Goal: Information Seeking & Learning: Learn about a topic

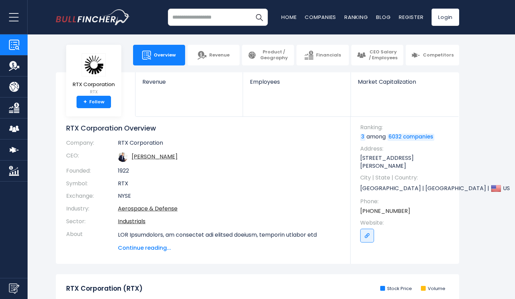
click at [228, 191] on td "NYSE" at bounding box center [229, 196] width 222 height 13
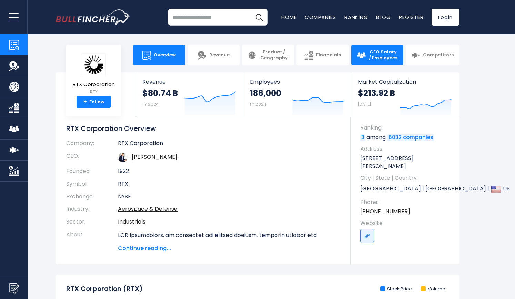
click at [365, 59] on img at bounding box center [360, 55] width 9 height 9
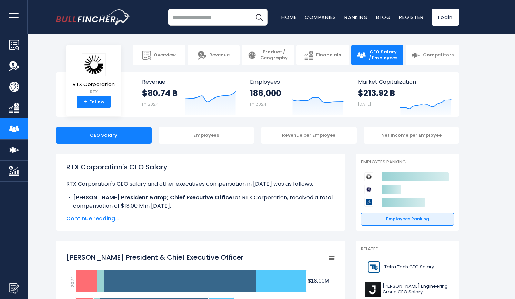
drag, startPoint x: 518, startPoint y: 19, endPoint x: 468, endPoint y: 54, distance: 60.3
click at [468, 54] on html "Overview Revenue Product / Geography" at bounding box center [257, 149] width 515 height 299
click at [199, 143] on div "Employees" at bounding box center [206, 135] width 96 height 17
click at [208, 139] on div "Employees" at bounding box center [206, 135] width 96 height 17
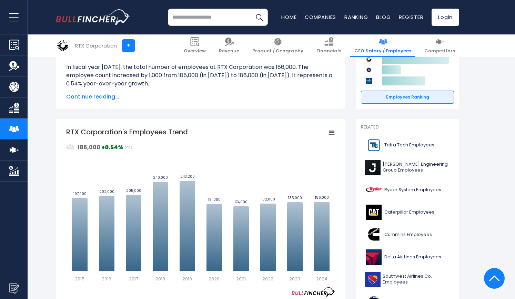
scroll to position [45, 0]
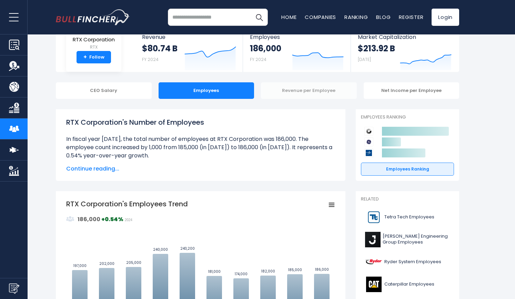
click at [306, 84] on div "Revenue per Employee" at bounding box center [309, 90] width 96 height 17
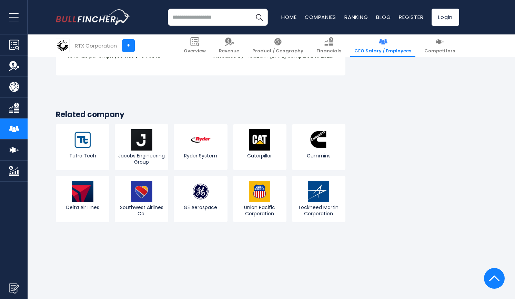
scroll to position [17, 0]
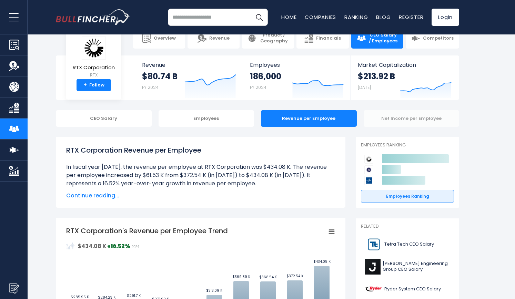
click at [402, 120] on div "Net Income per Employee" at bounding box center [411, 118] width 96 height 17
